Goal: Information Seeking & Learning: Learn about a topic

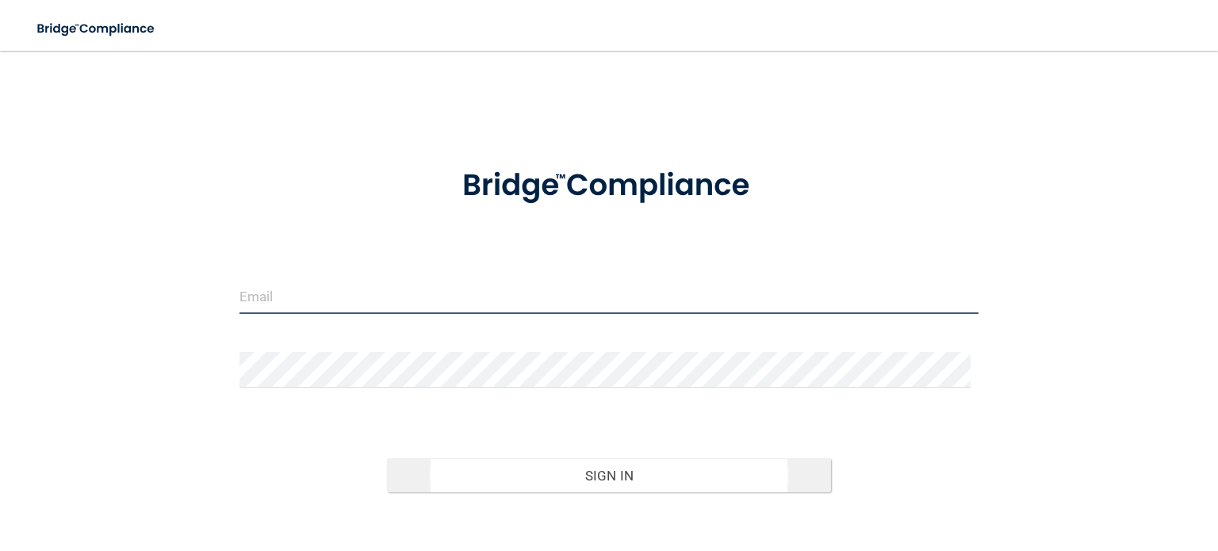
type input "[EMAIL_ADDRESS][DOMAIN_NAME]"
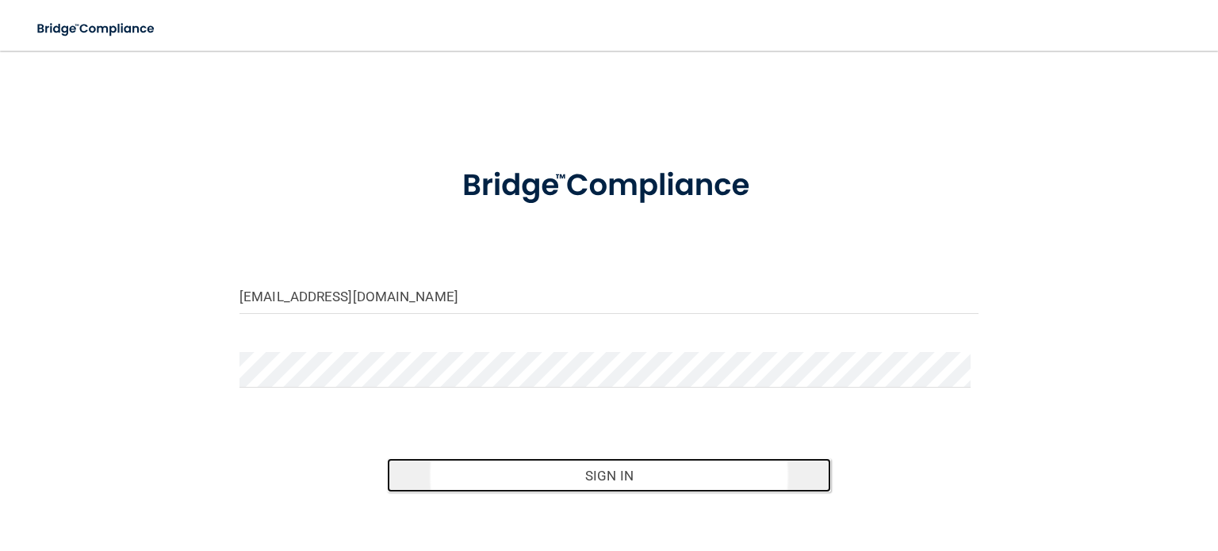
click at [628, 470] on button "Sign In" at bounding box center [608, 475] width 443 height 35
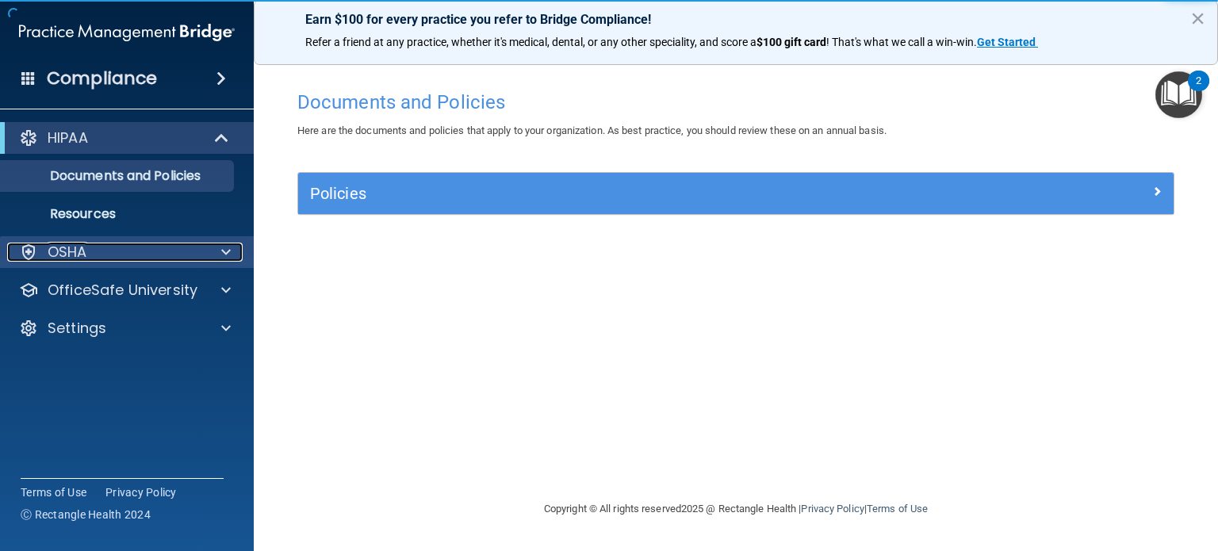
click at [230, 253] on span at bounding box center [226, 252] width 10 height 19
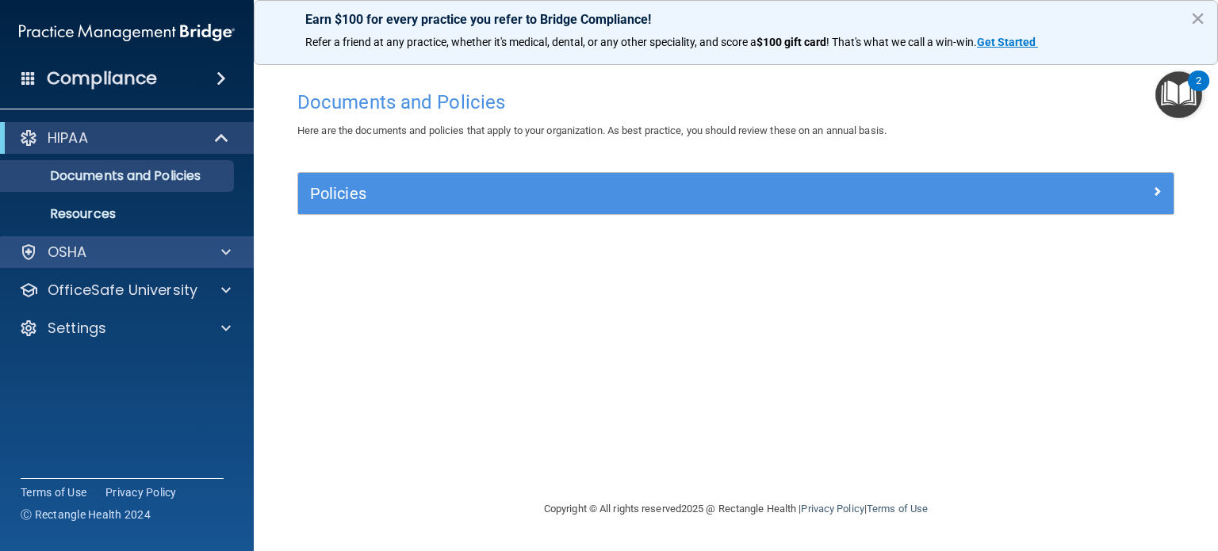
click at [227, 243] on span at bounding box center [226, 252] width 10 height 19
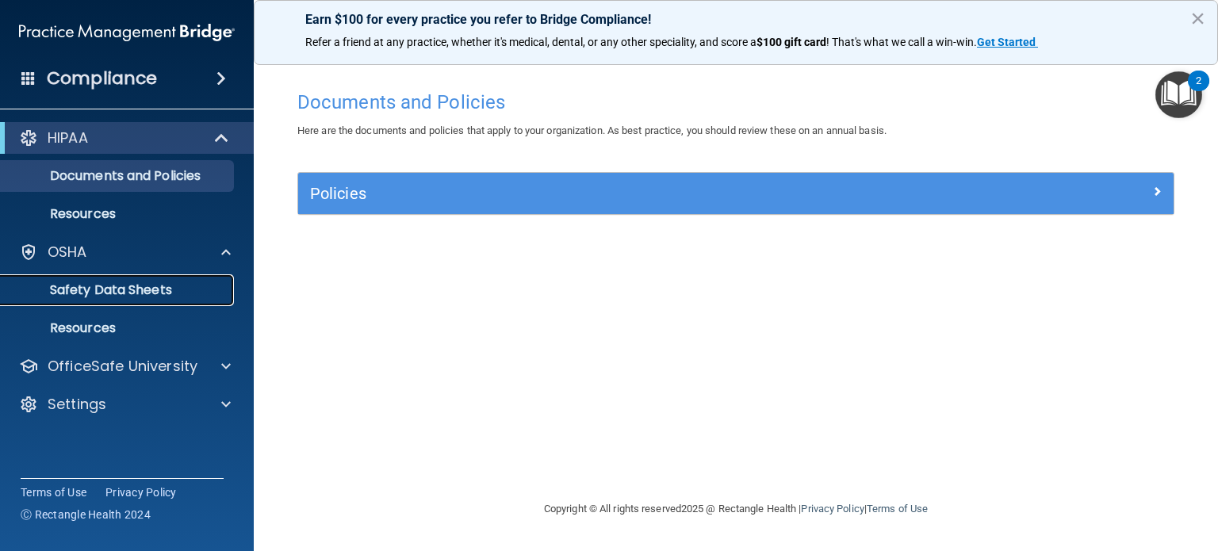
click at [145, 291] on p "Safety Data Sheets" at bounding box center [118, 290] width 216 height 16
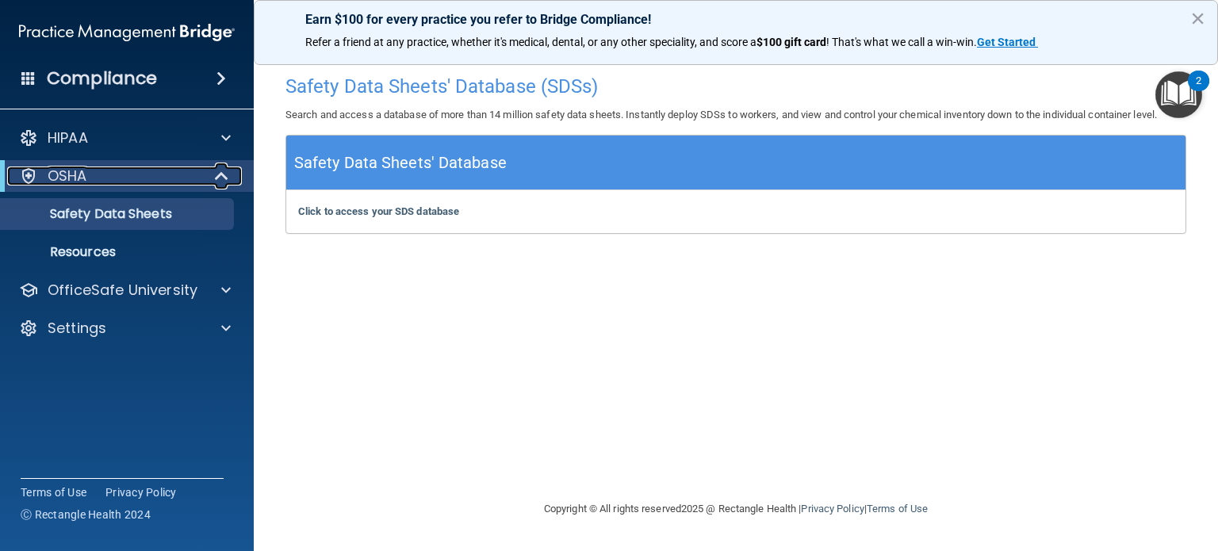
click at [216, 175] on span at bounding box center [222, 175] width 13 height 19
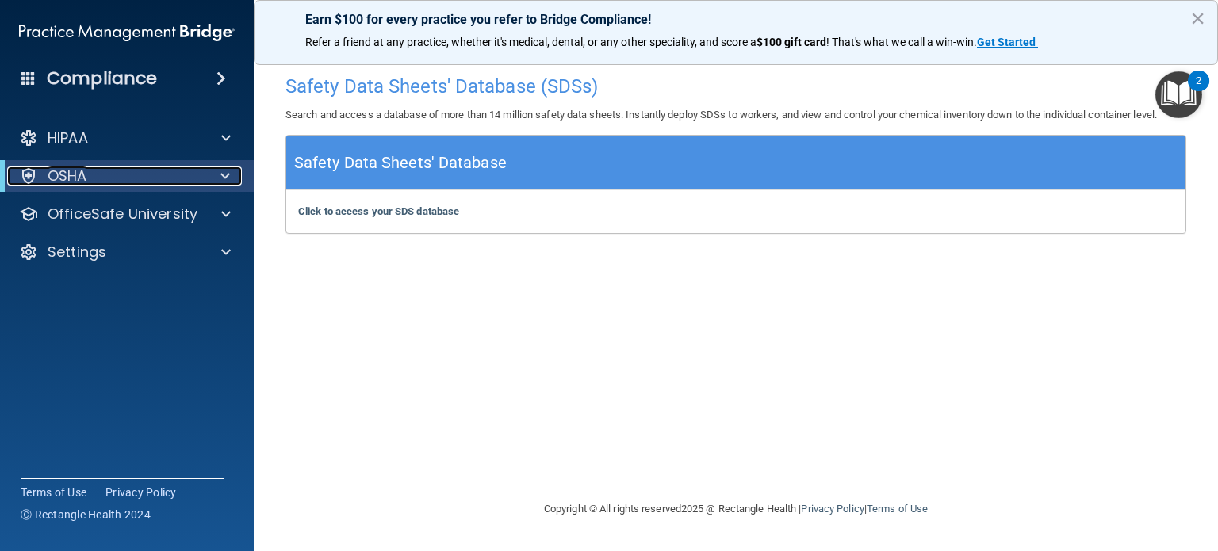
click at [222, 176] on span at bounding box center [225, 175] width 10 height 19
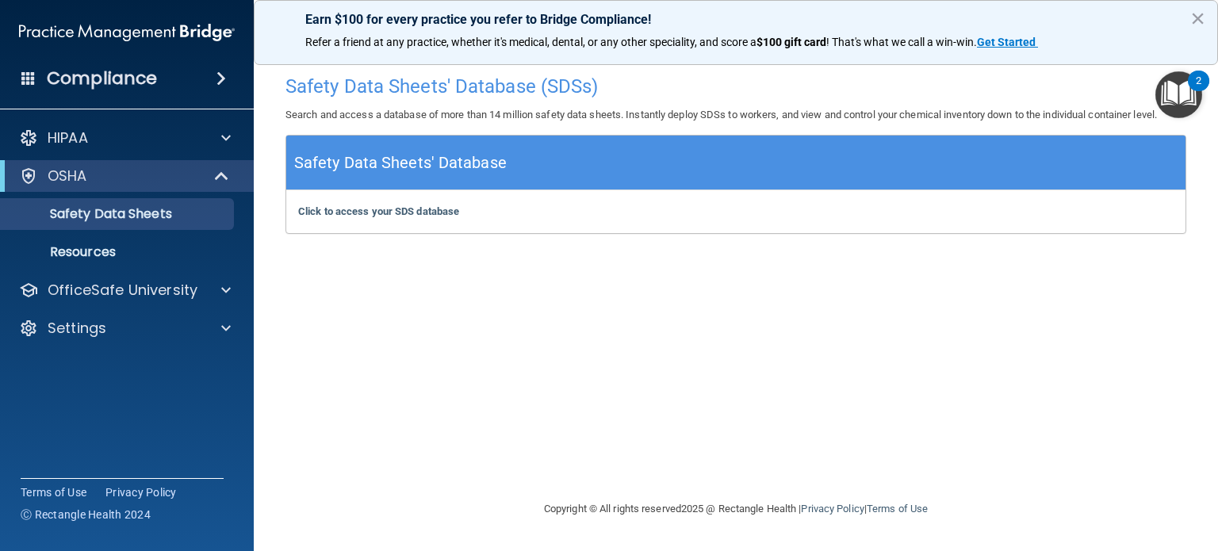
click at [216, 75] on span at bounding box center [221, 78] width 10 height 19
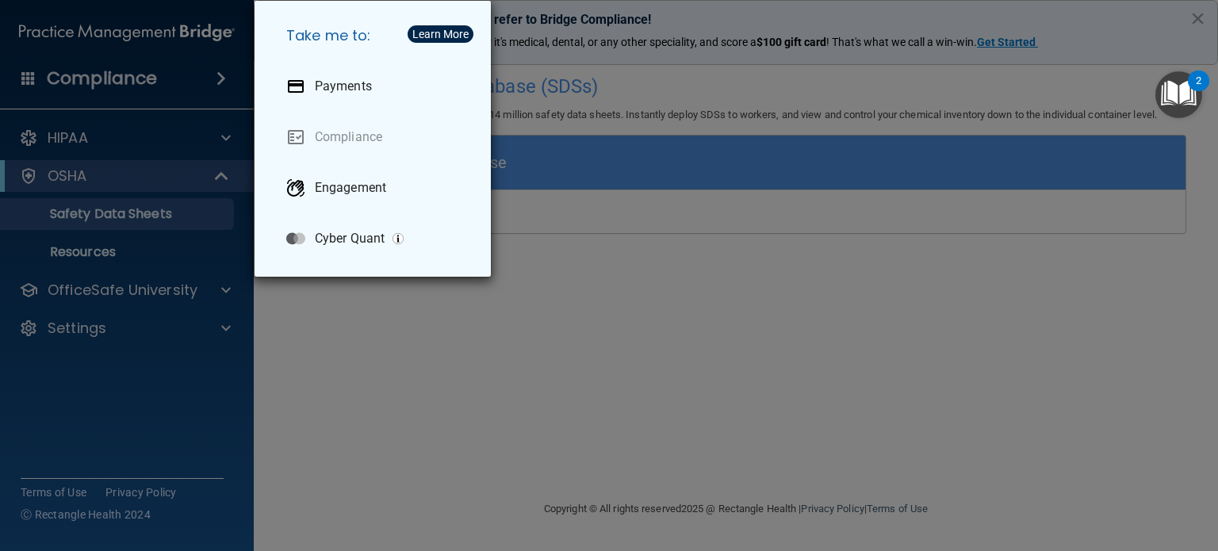
click at [216, 75] on div "Take me to: Payments Compliance Engagement Cyber Quant" at bounding box center [609, 275] width 1218 height 551
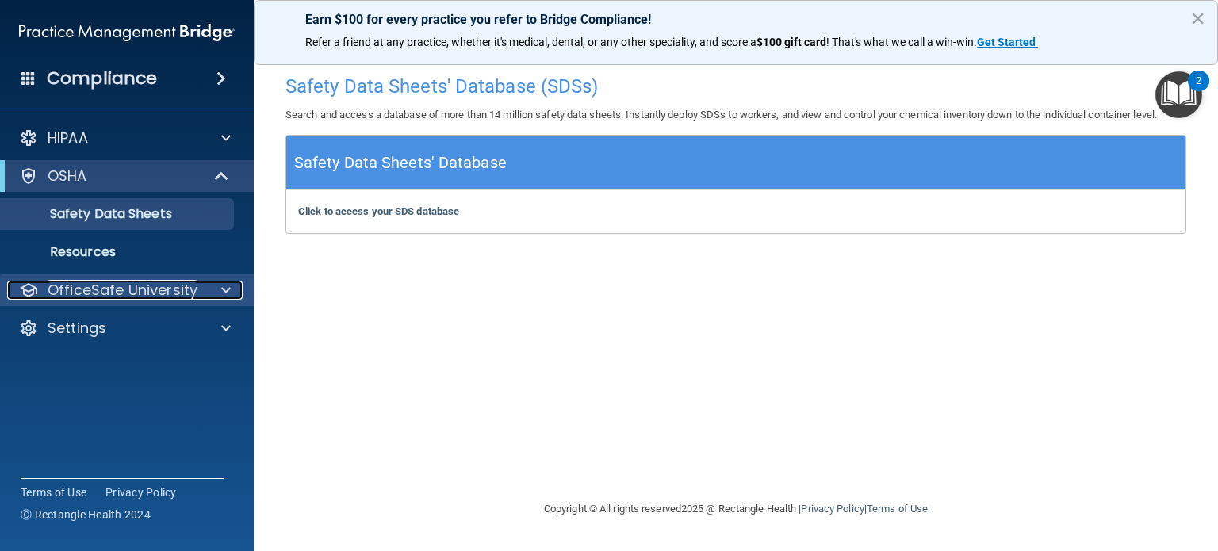
click at [223, 285] on span at bounding box center [226, 290] width 10 height 19
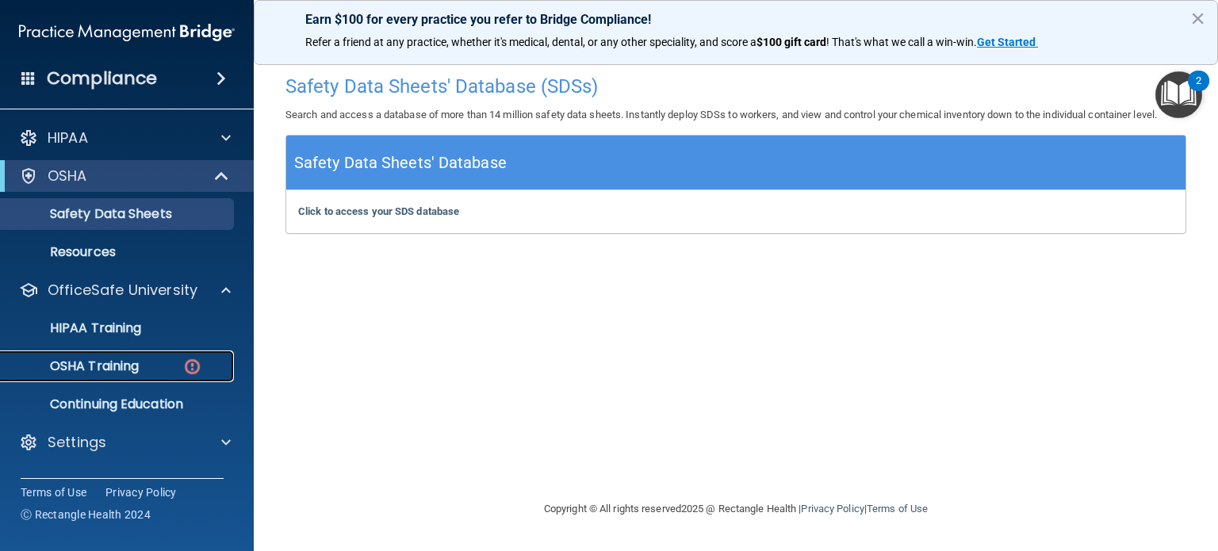
click at [98, 361] on p "OSHA Training" at bounding box center [74, 366] width 128 height 16
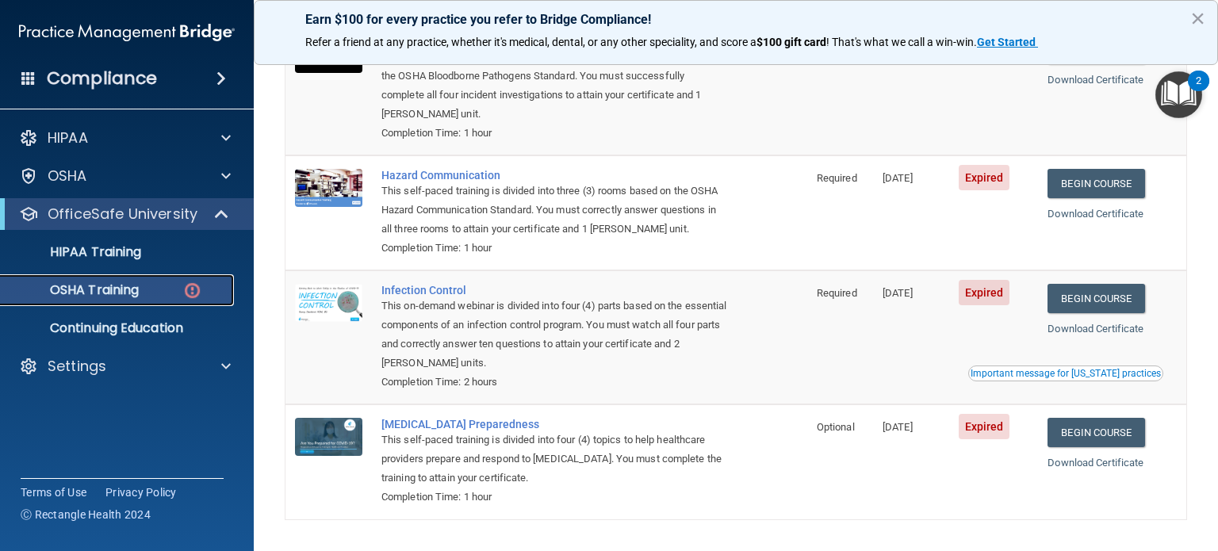
scroll to position [174, 0]
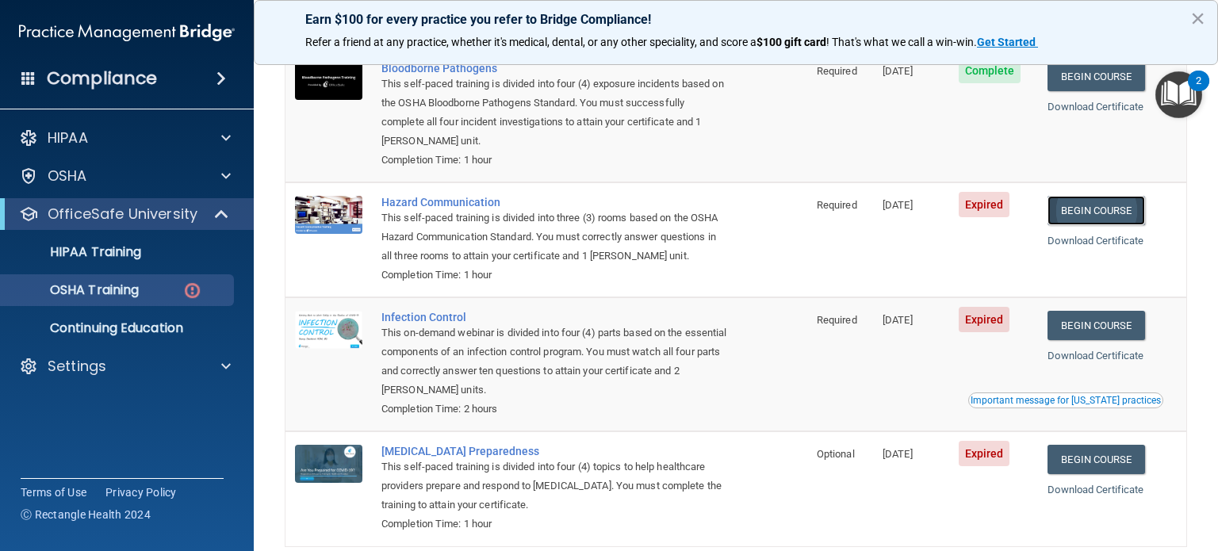
click at [1087, 209] on link "Begin Course" at bounding box center [1095, 210] width 97 height 29
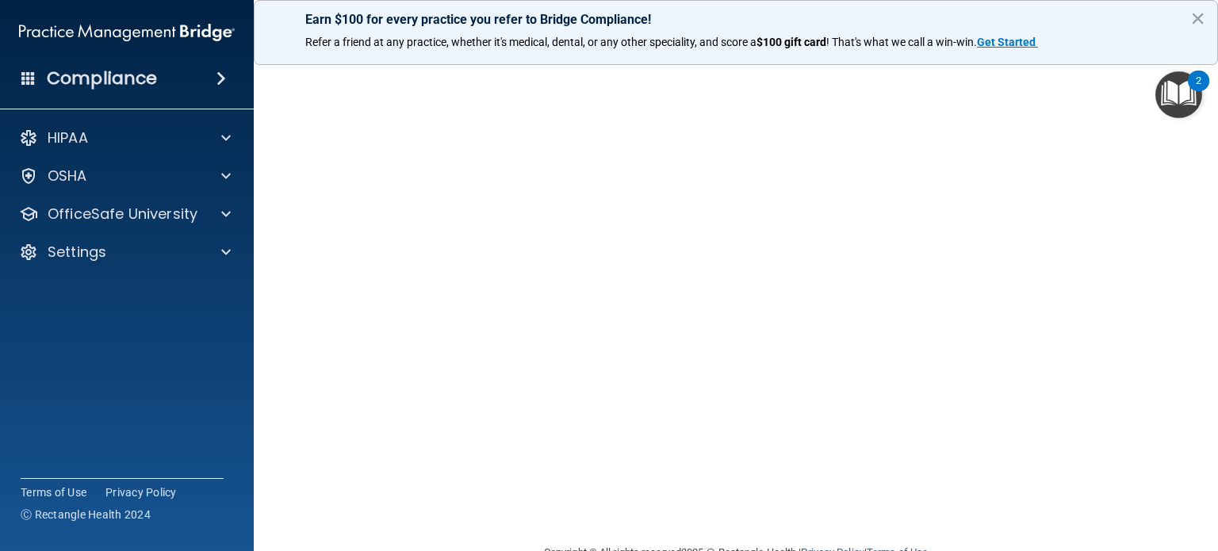
scroll to position [44, 0]
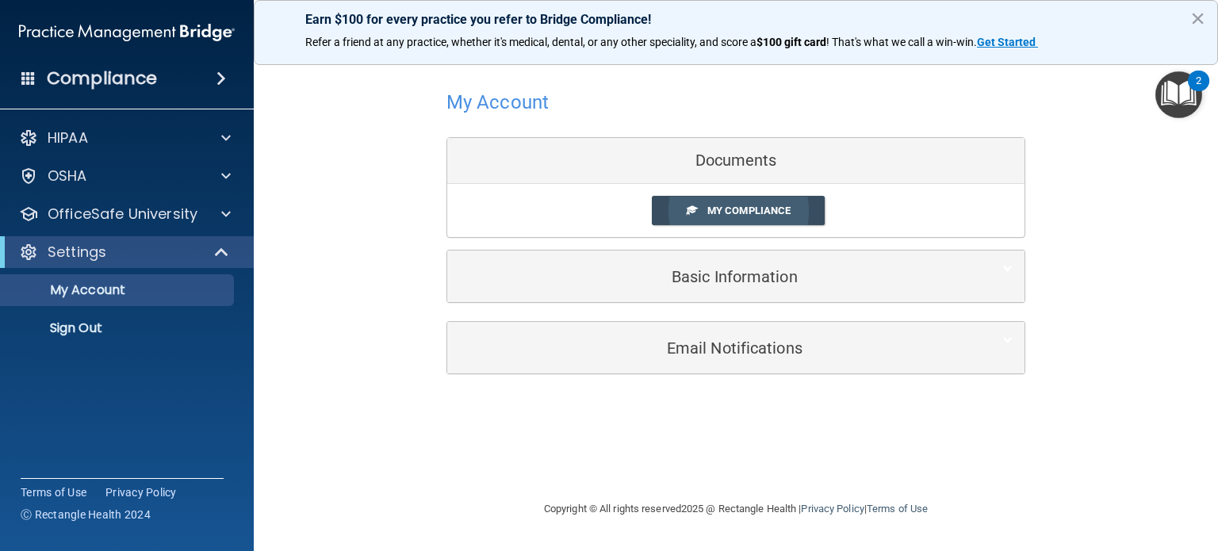
click at [725, 205] on span "My Compliance" at bounding box center [748, 211] width 83 height 12
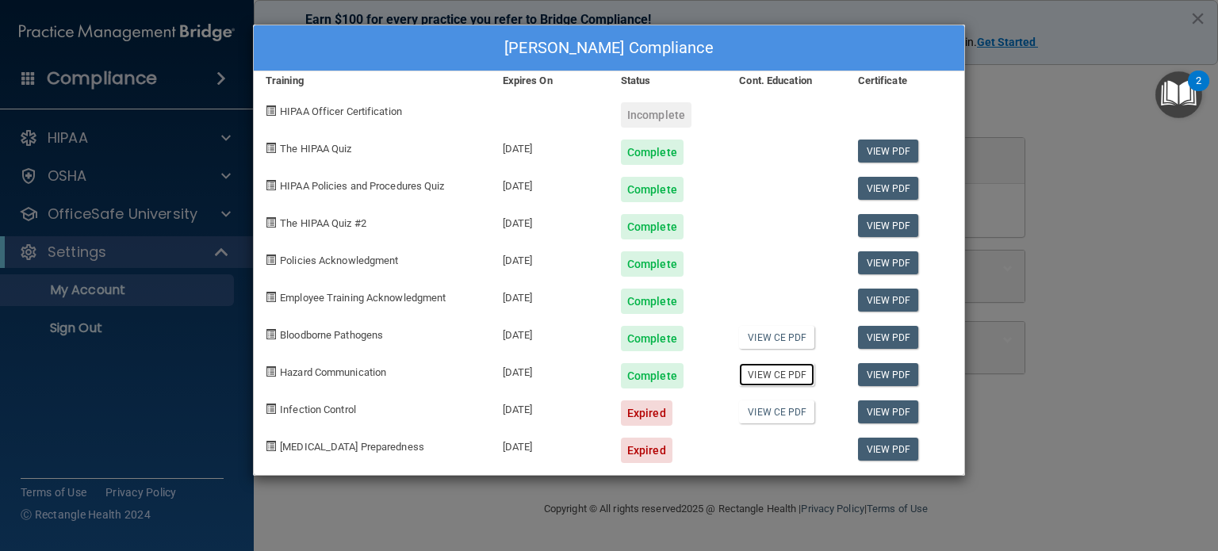
click at [779, 373] on link "View CE PDF" at bounding box center [776, 374] width 75 height 23
click at [885, 370] on link "View PDF" at bounding box center [888, 374] width 61 height 23
click at [1031, 155] on div "Shelli Anderson's Compliance Training Expires On Status Cont. Education Certifi…" at bounding box center [609, 275] width 1218 height 551
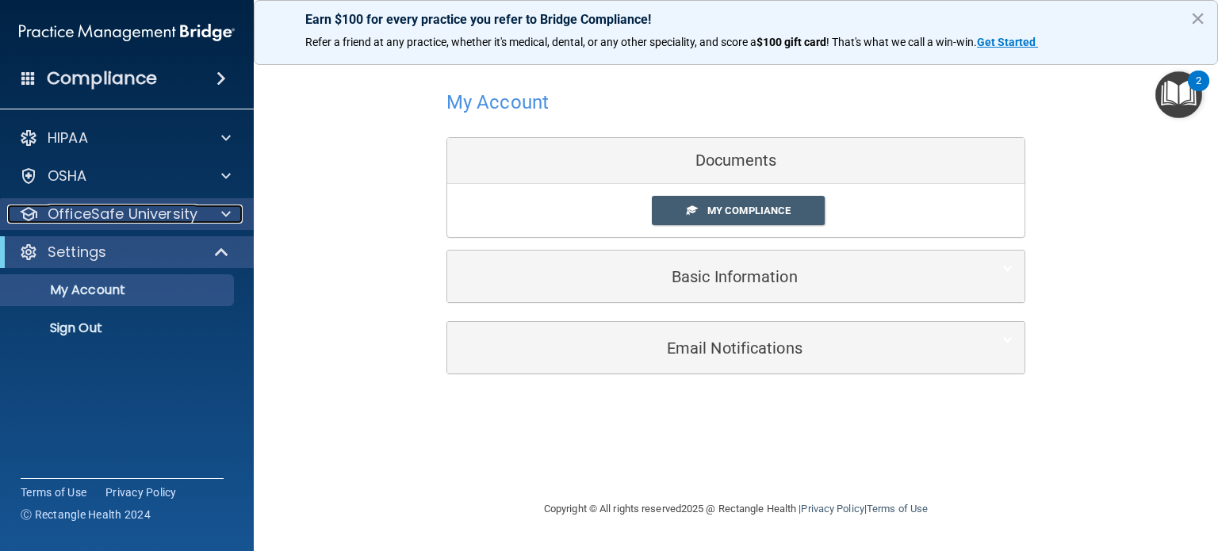
click at [153, 216] on p "OfficeSafe University" at bounding box center [123, 214] width 150 height 19
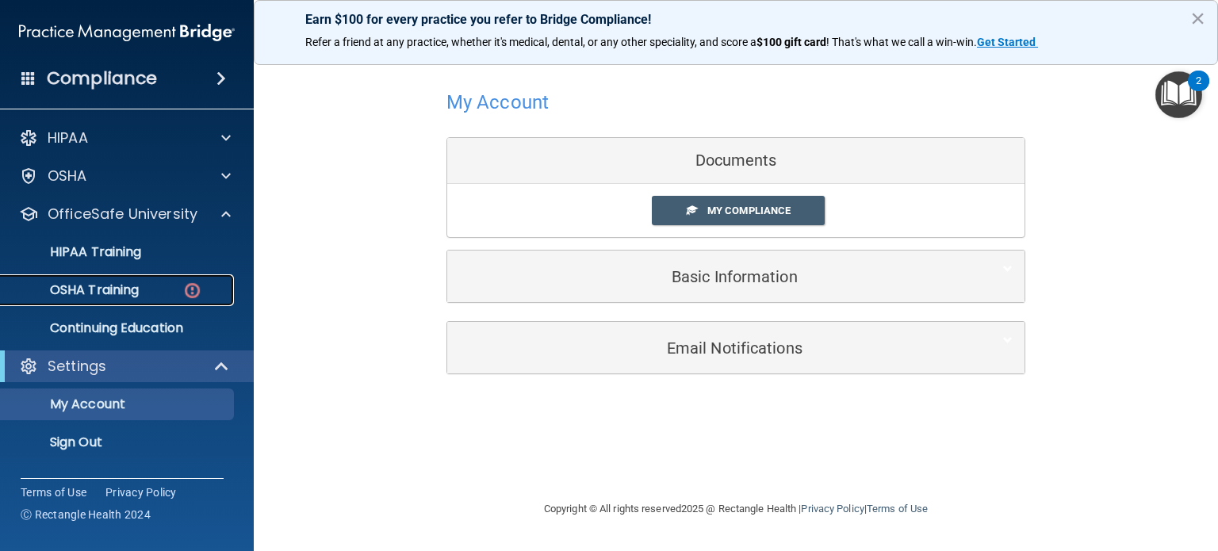
click at [106, 295] on p "OSHA Training" at bounding box center [74, 290] width 128 height 16
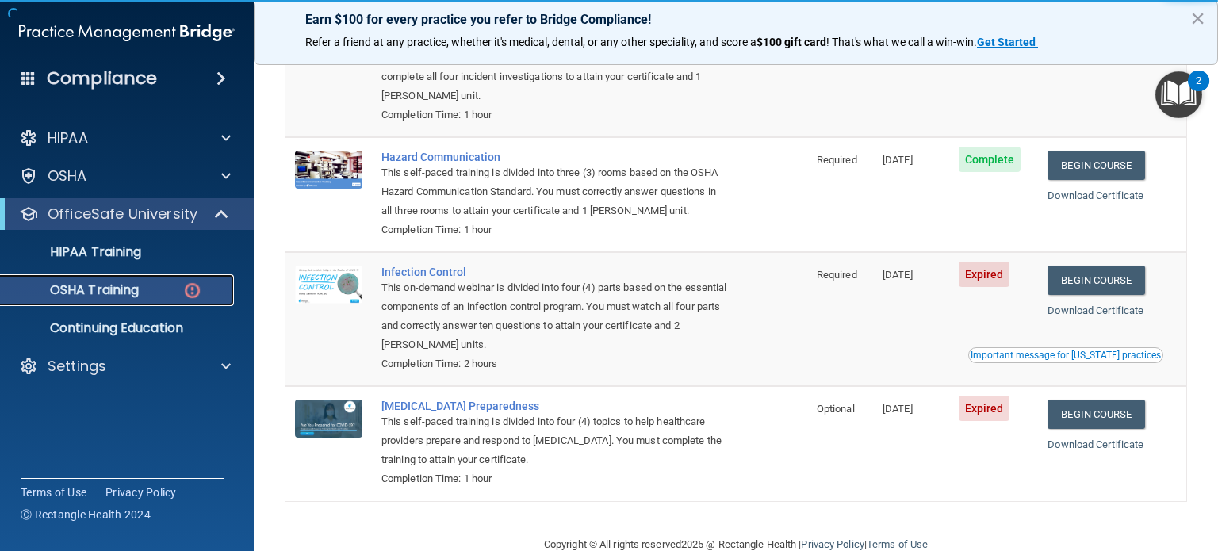
scroll to position [253, 0]
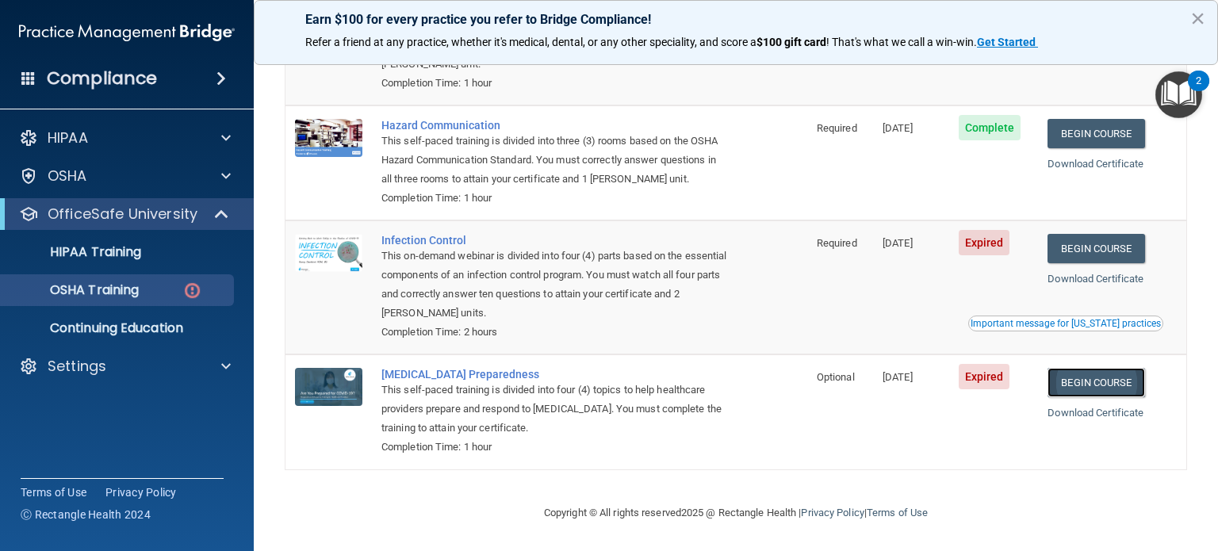
click at [1109, 380] on link "Begin Course" at bounding box center [1095, 382] width 97 height 29
click at [143, 289] on div "OSHA Training" at bounding box center [118, 290] width 216 height 16
click at [1088, 412] on link "Download Certificate" at bounding box center [1095, 413] width 96 height 12
click at [106, 250] on p "HIPAA Training" at bounding box center [75, 252] width 131 height 16
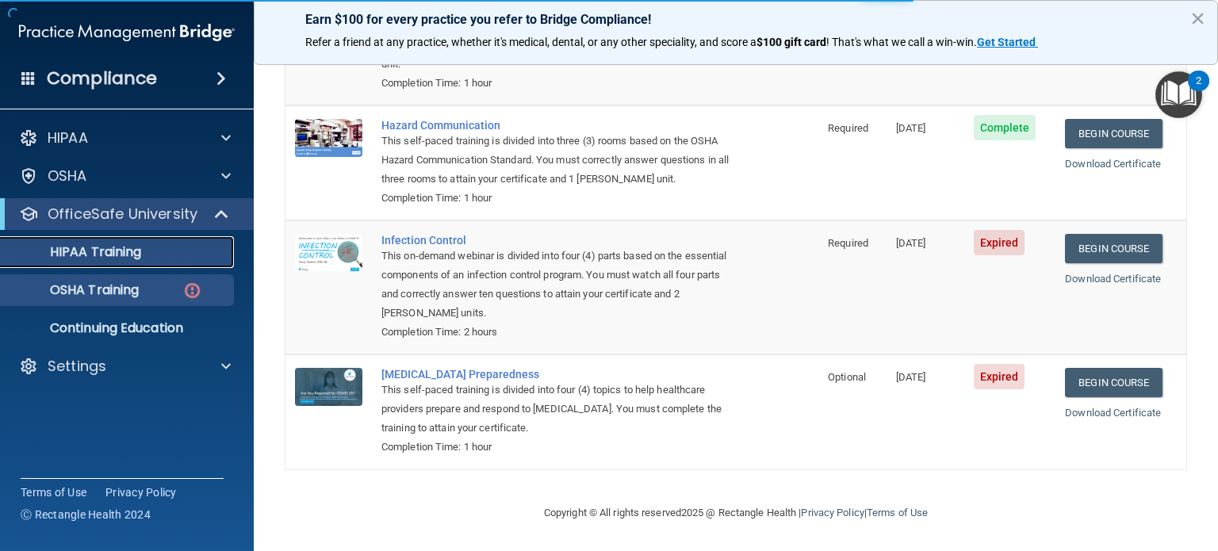
scroll to position [639, 0]
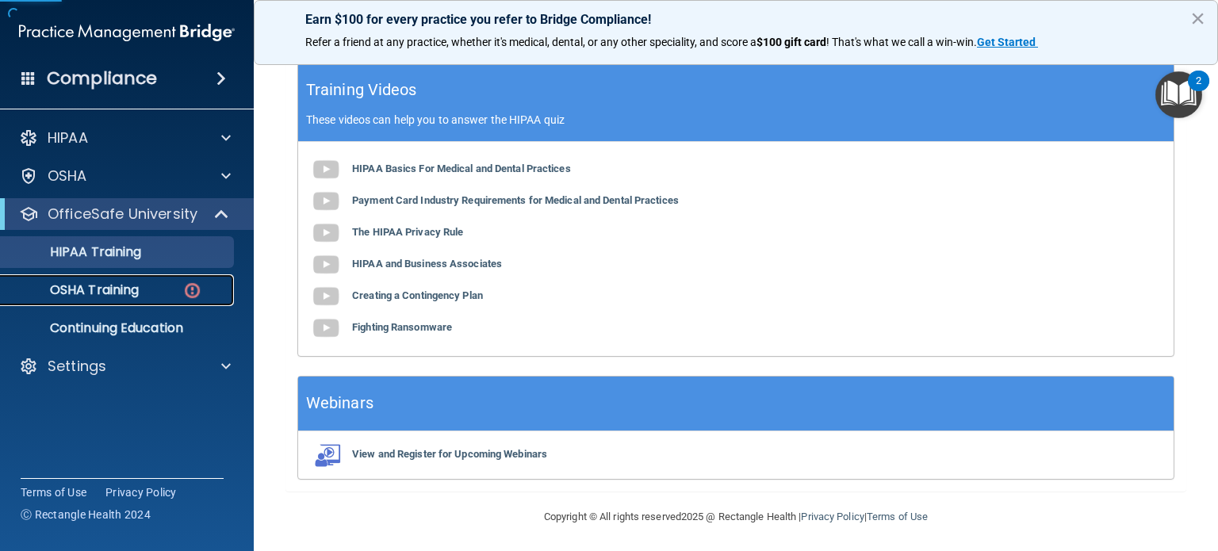
click at [118, 288] on p "OSHA Training" at bounding box center [74, 290] width 128 height 16
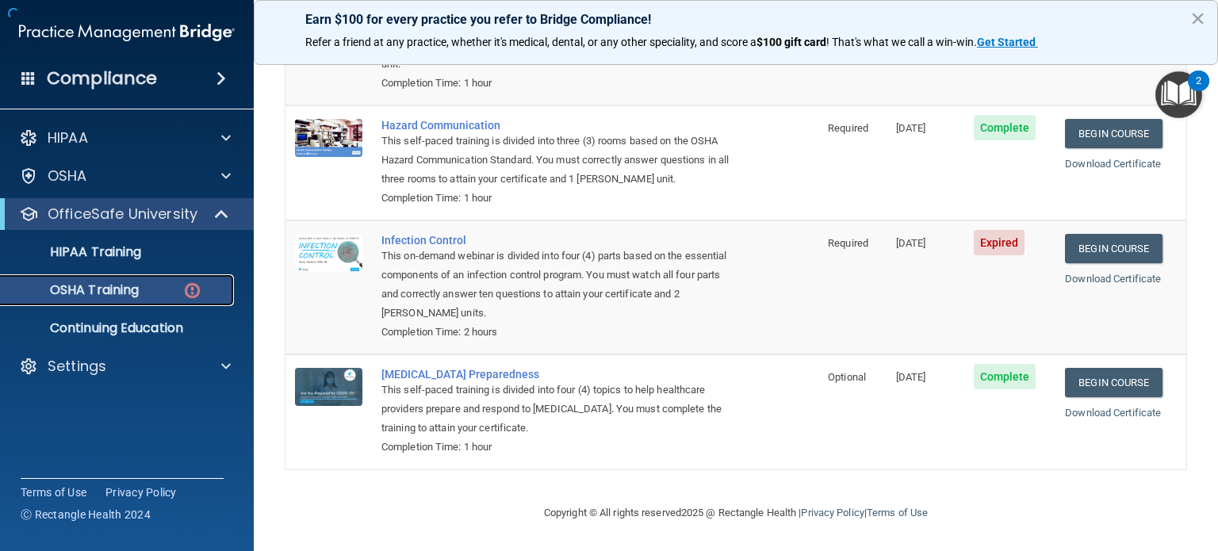
scroll to position [253, 0]
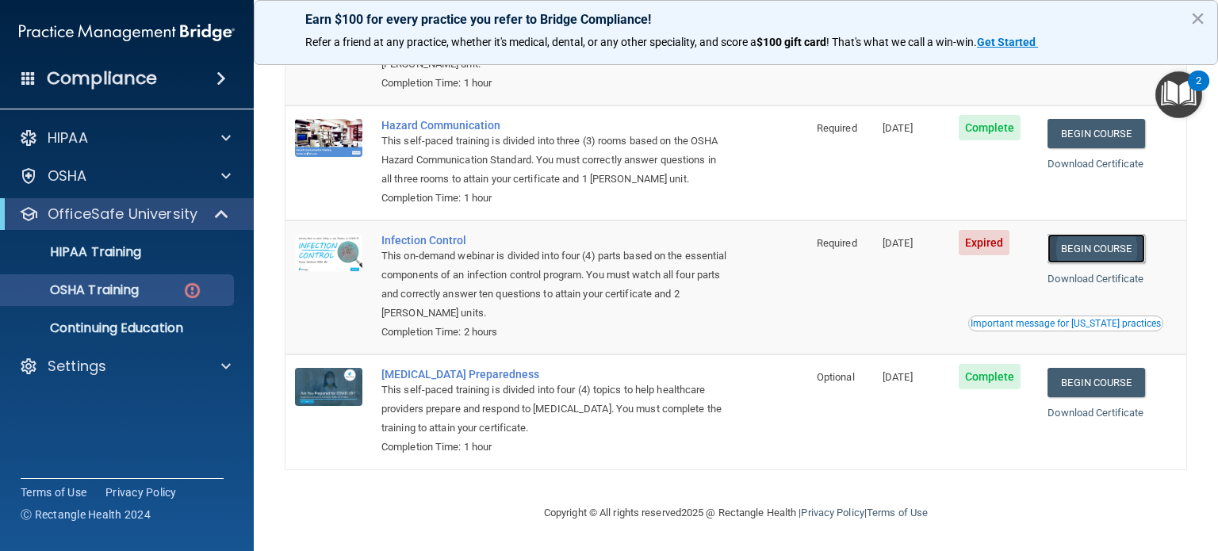
click at [1085, 246] on link "Begin Course" at bounding box center [1095, 248] width 97 height 29
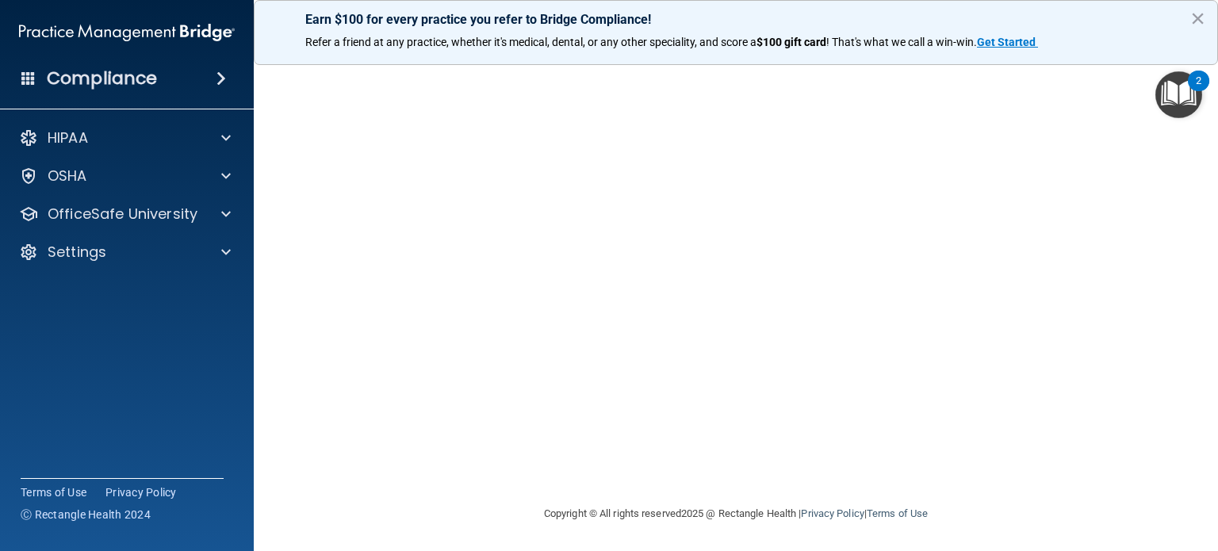
scroll to position [48, 0]
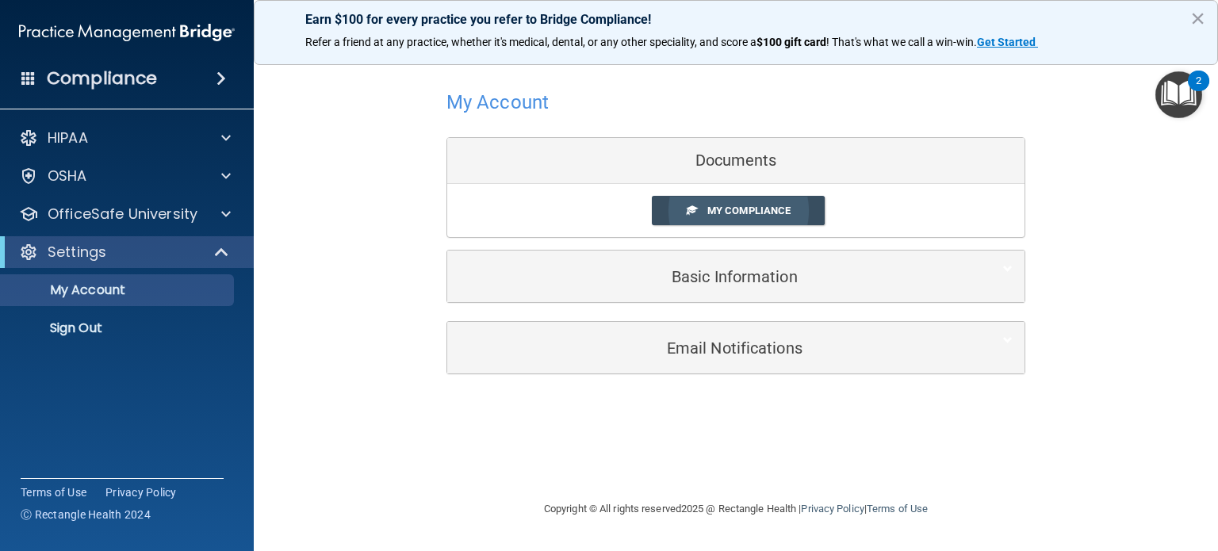
click at [762, 208] on span "My Compliance" at bounding box center [748, 211] width 83 height 12
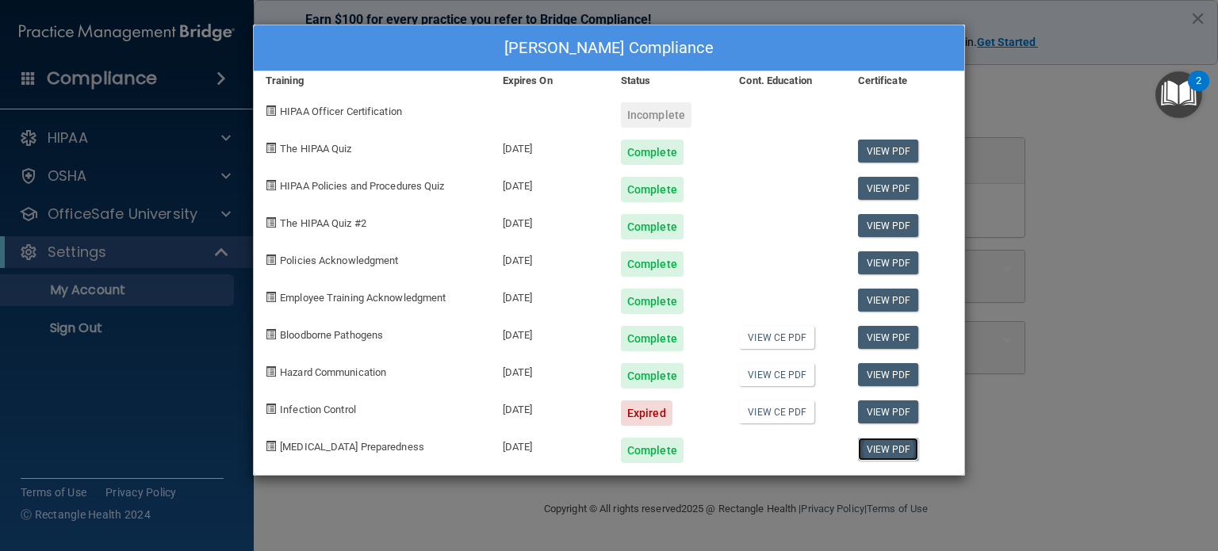
click at [878, 444] on link "View PDF" at bounding box center [888, 449] width 61 height 23
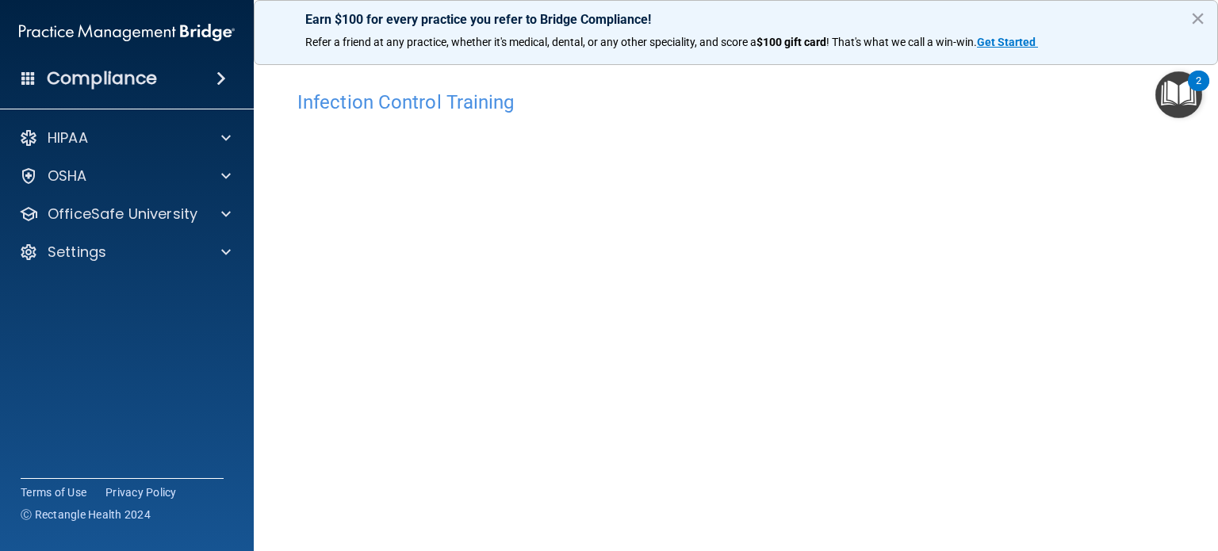
scroll to position [79, 0]
click at [1184, 89] on img "Open Resource Center, 2 new notifications" at bounding box center [1178, 94] width 47 height 47
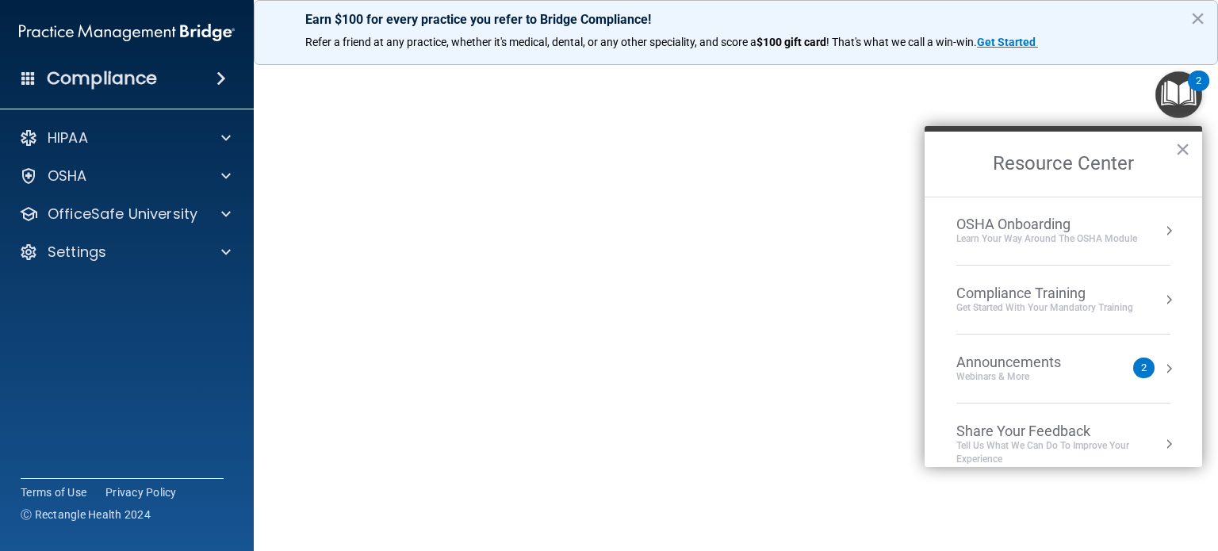
scroll to position [86, 0]
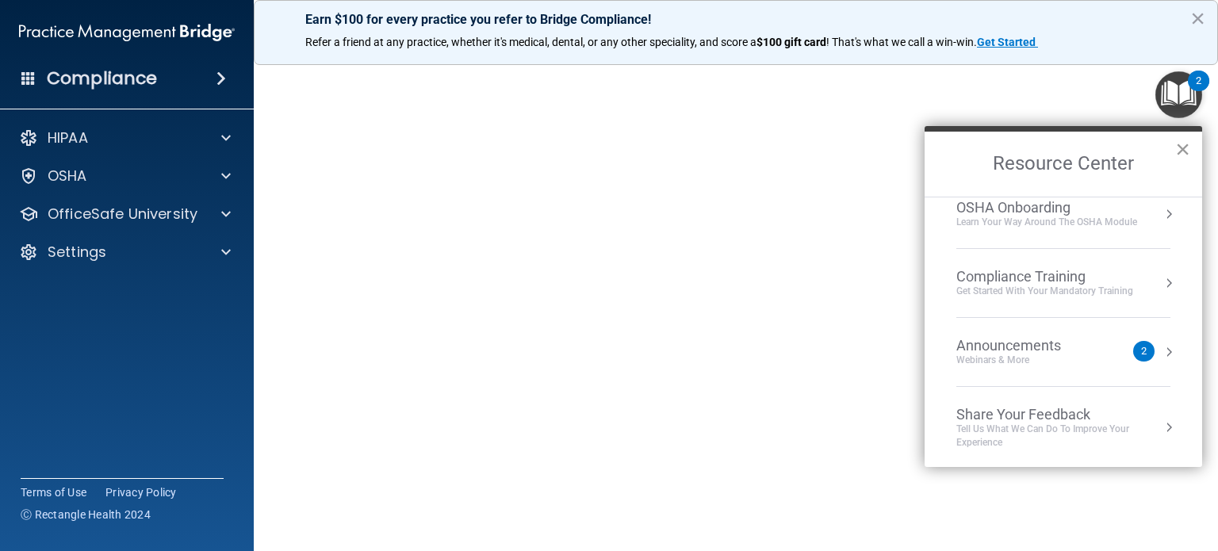
click at [1180, 146] on button "×" at bounding box center [1182, 148] width 15 height 25
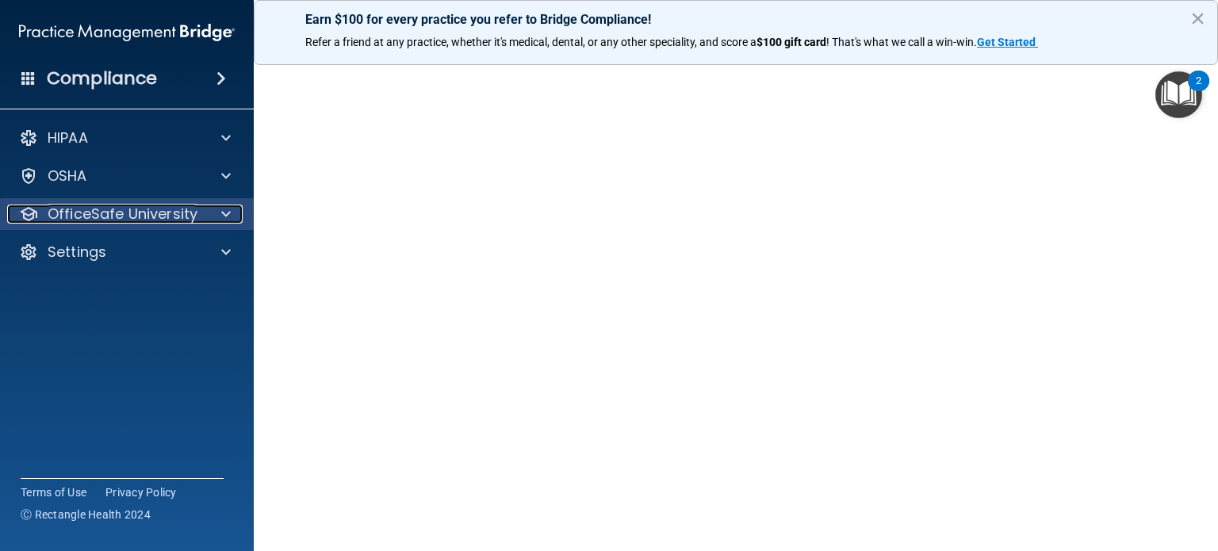
click at [115, 218] on p "OfficeSafe University" at bounding box center [123, 214] width 150 height 19
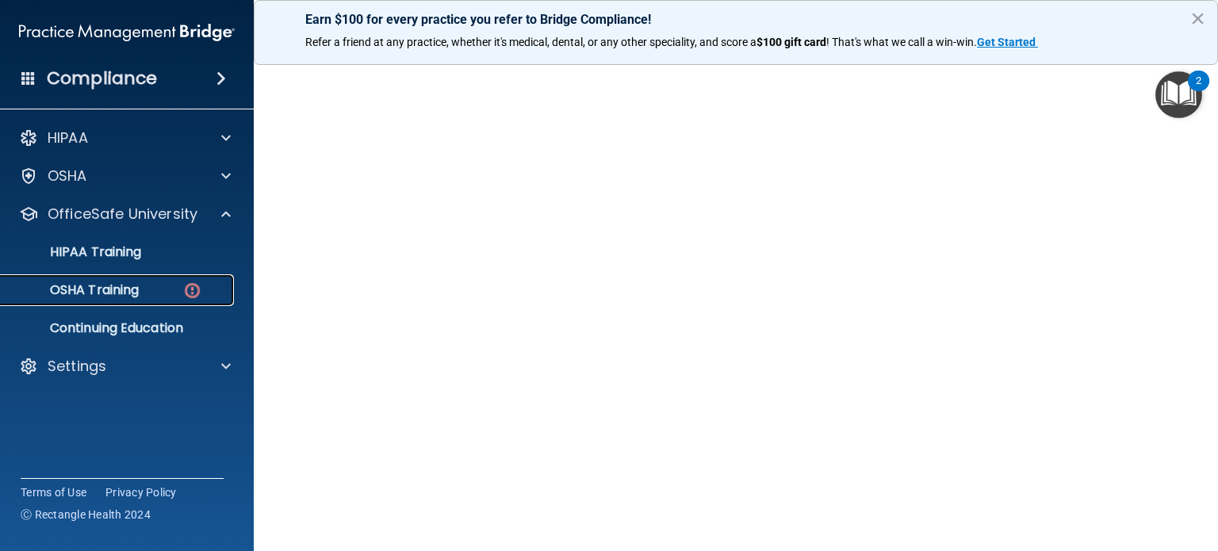
click at [114, 292] on p "OSHA Training" at bounding box center [74, 290] width 128 height 16
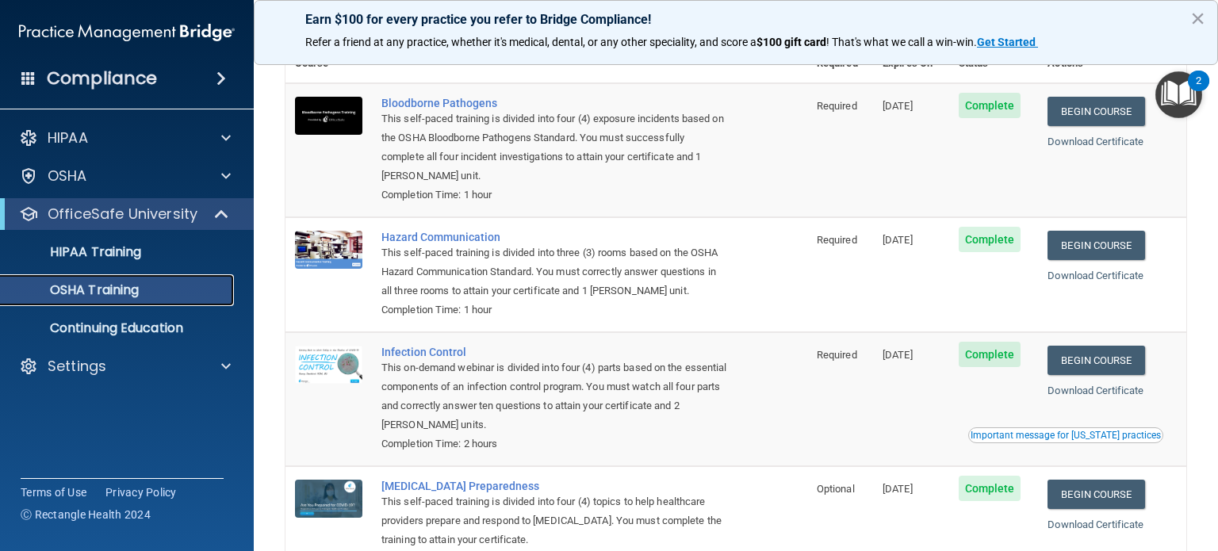
scroll to position [208, 0]
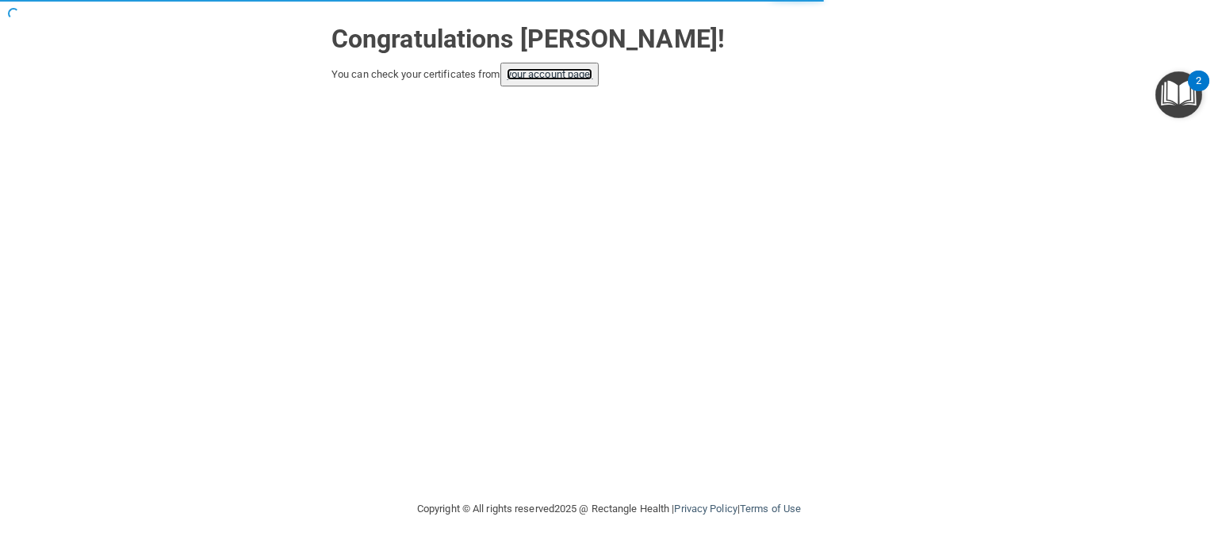
click at [545, 75] on link "your account page!" at bounding box center [550, 74] width 86 height 12
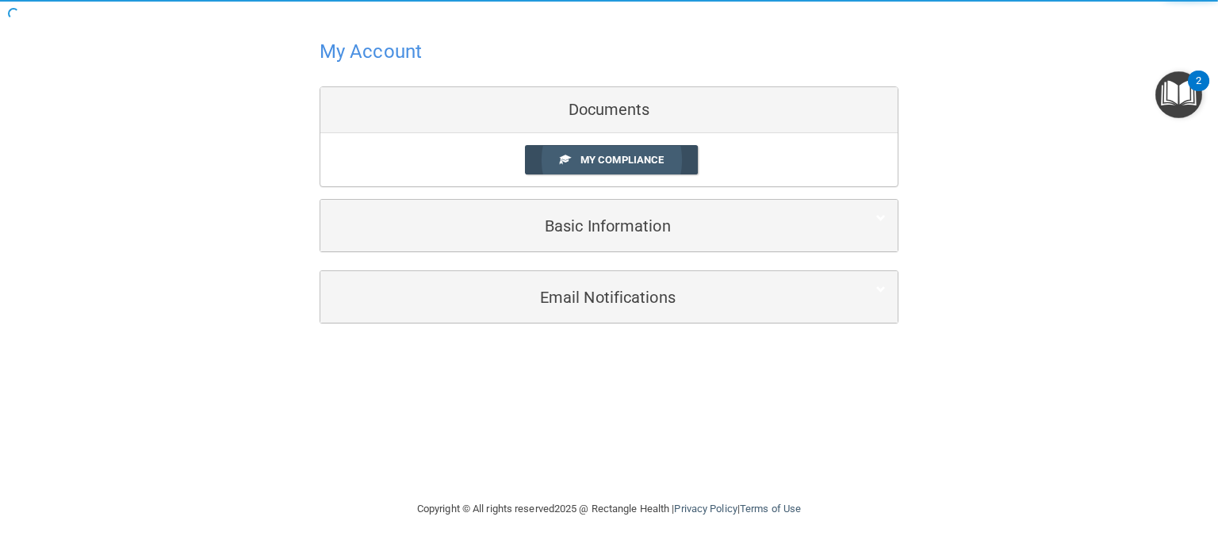
click at [653, 154] on span "My Compliance" at bounding box center [621, 160] width 83 height 12
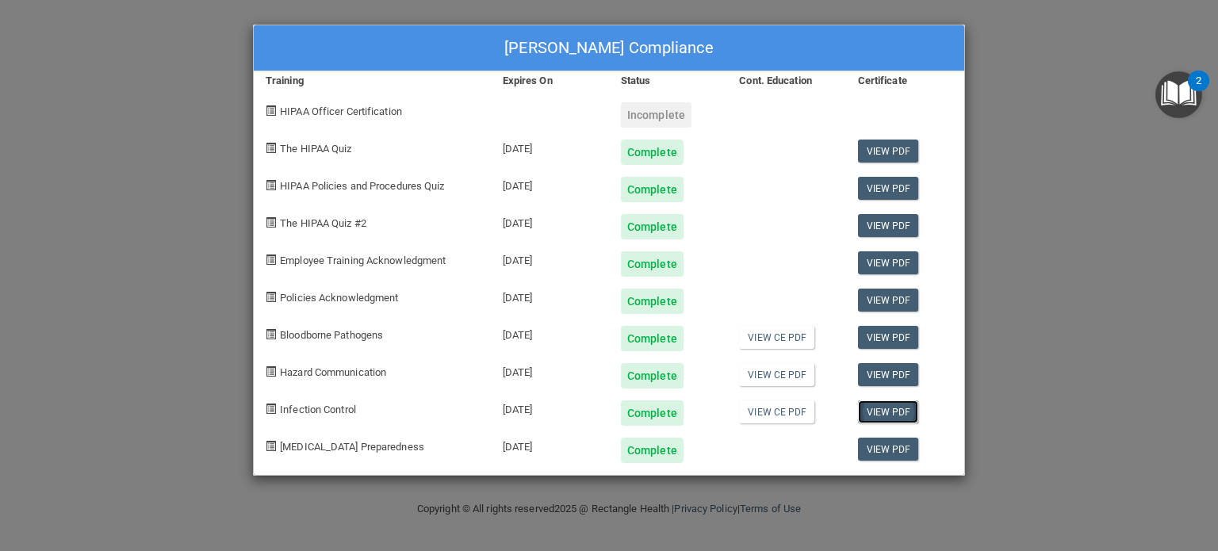
click at [883, 411] on link "View PDF" at bounding box center [888, 411] width 61 height 23
